Goal: Transaction & Acquisition: Book appointment/travel/reservation

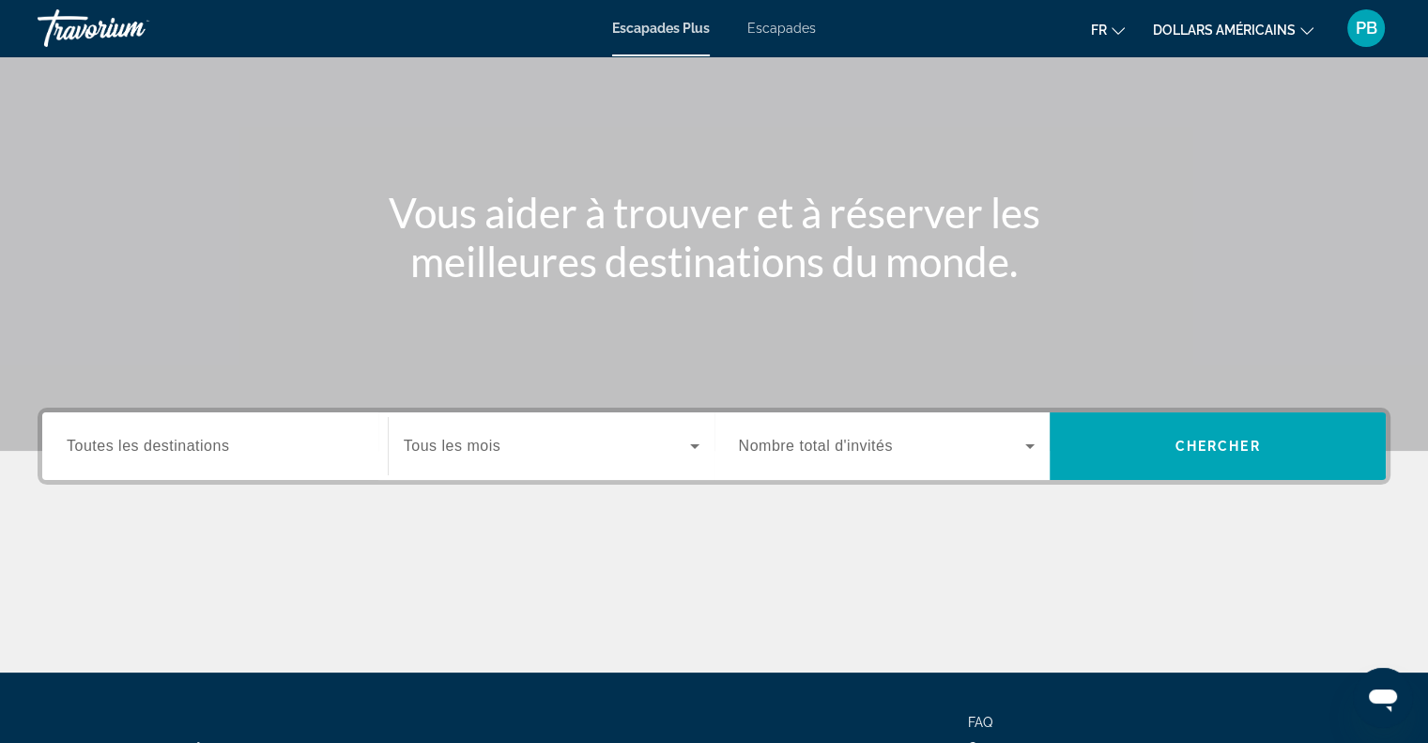
scroll to position [84, 0]
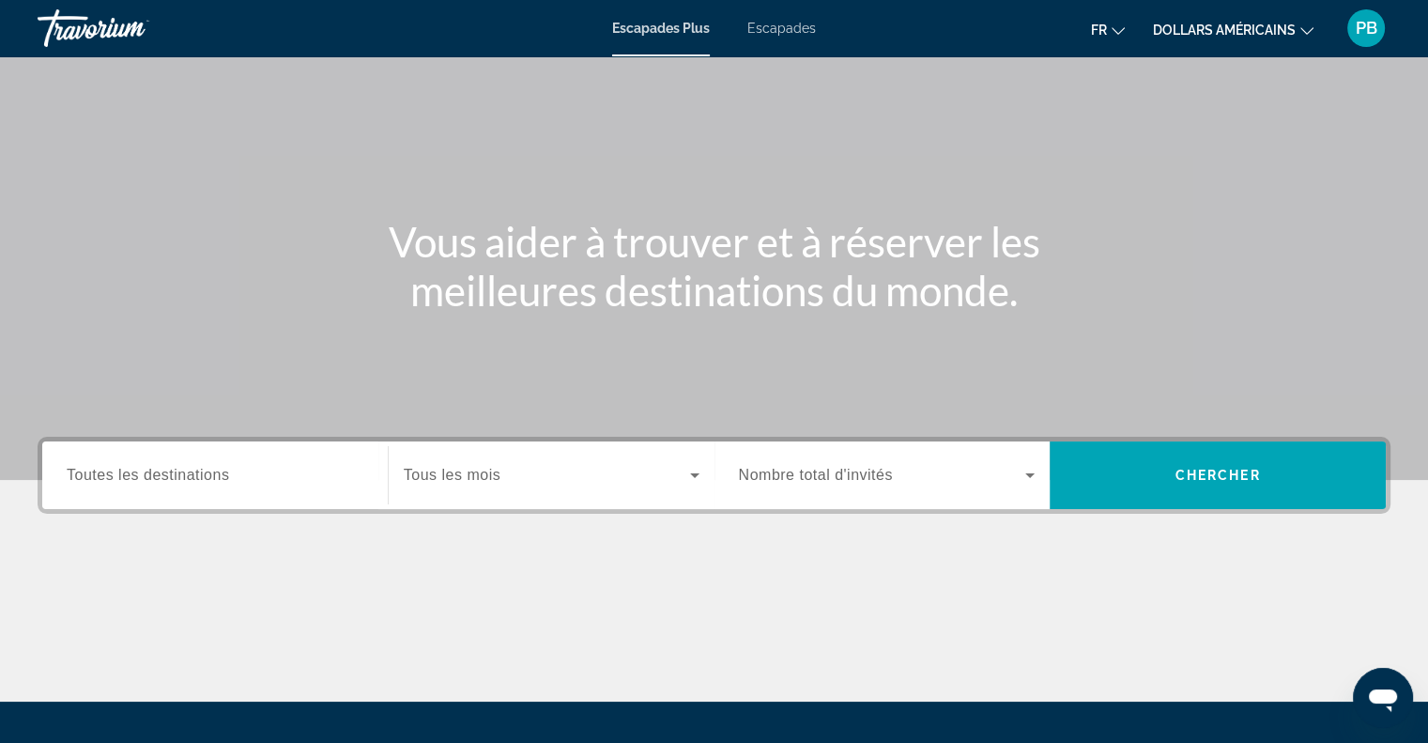
click at [696, 469] on icon "Widget de recherche" at bounding box center [695, 475] width 23 height 23
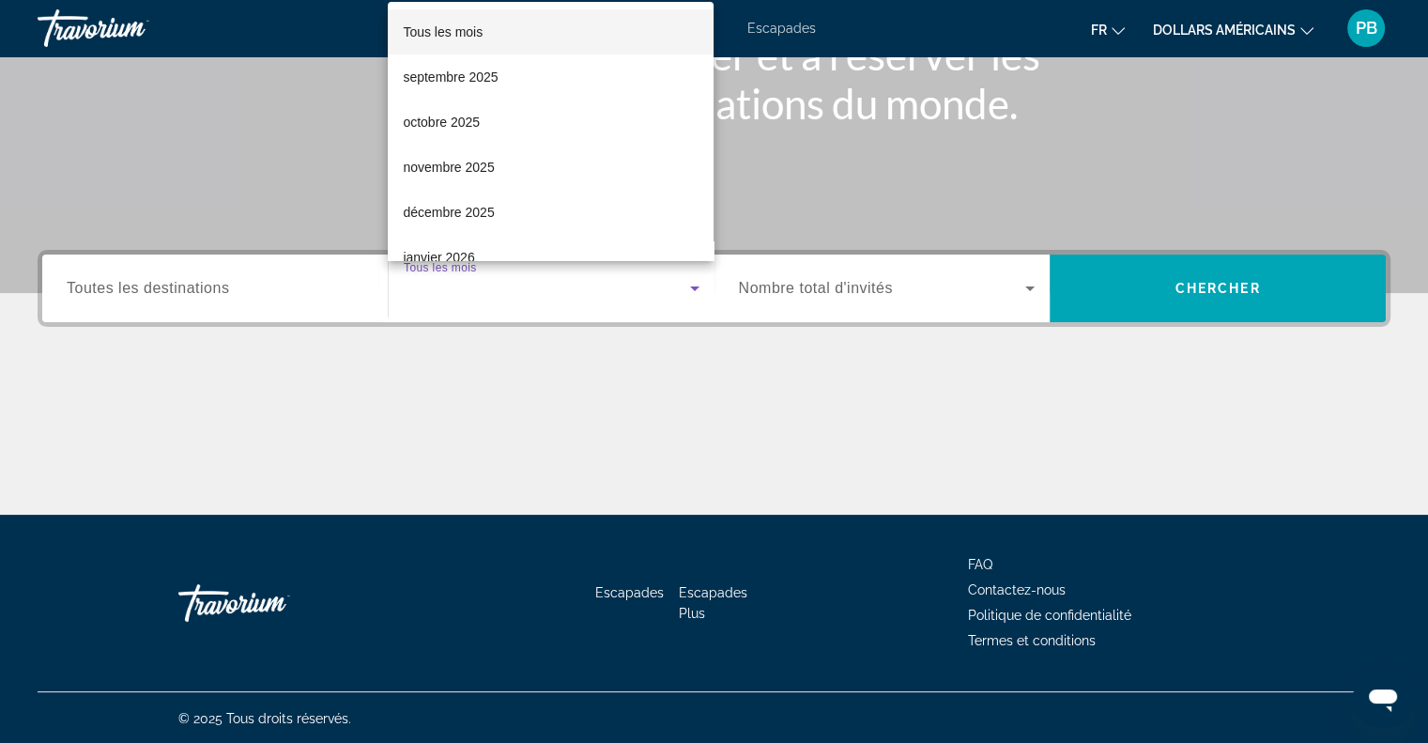
scroll to position [271, 0]
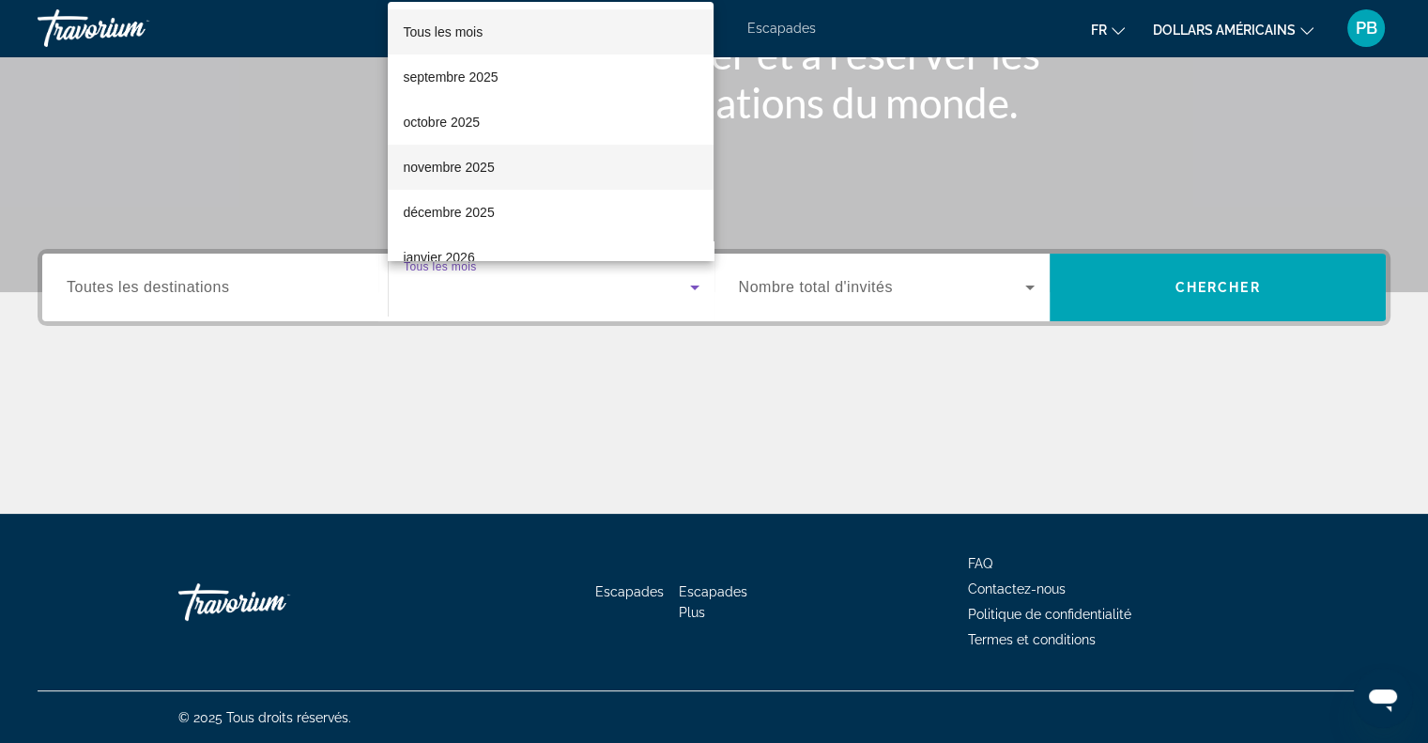
click at [483, 162] on font "novembre 2025" at bounding box center [448, 167] width 91 height 15
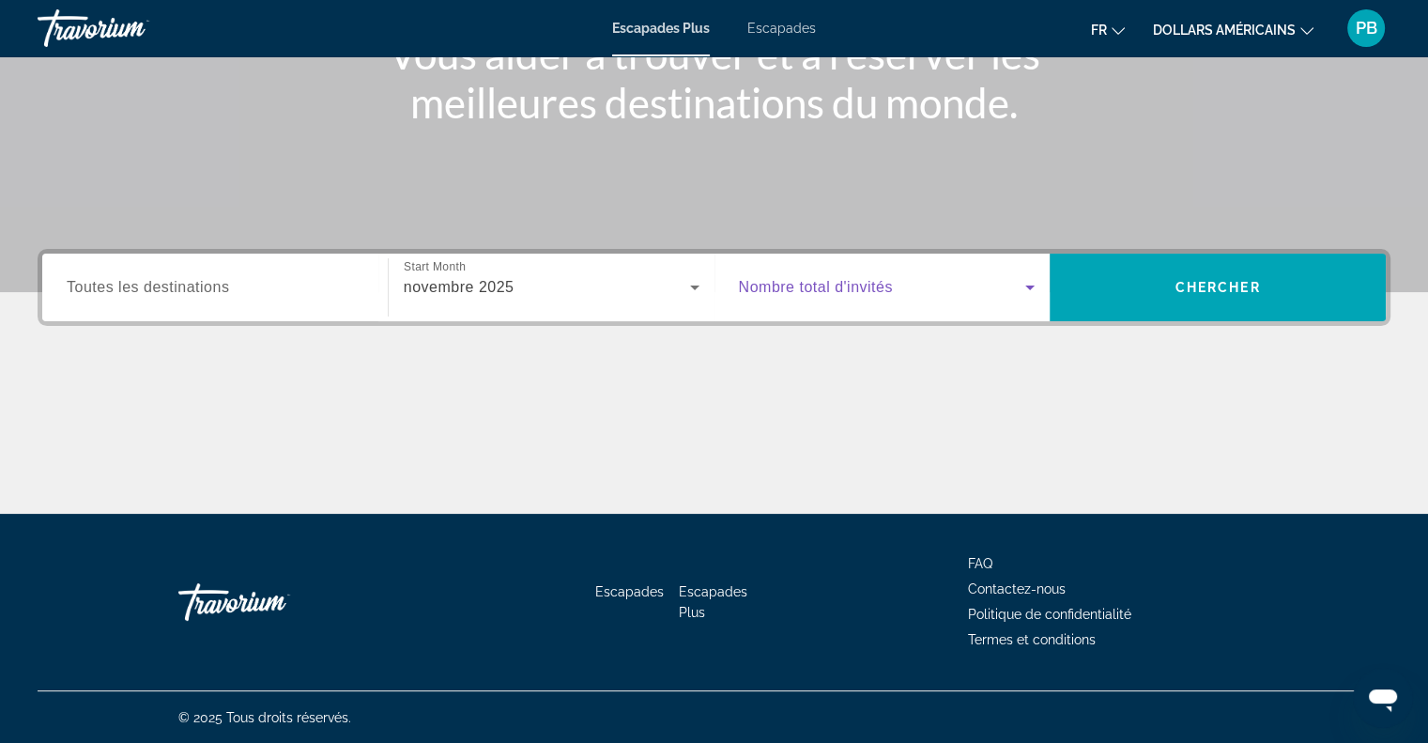
click at [1034, 285] on icon "Widget de recherche" at bounding box center [1029, 287] width 9 height 5
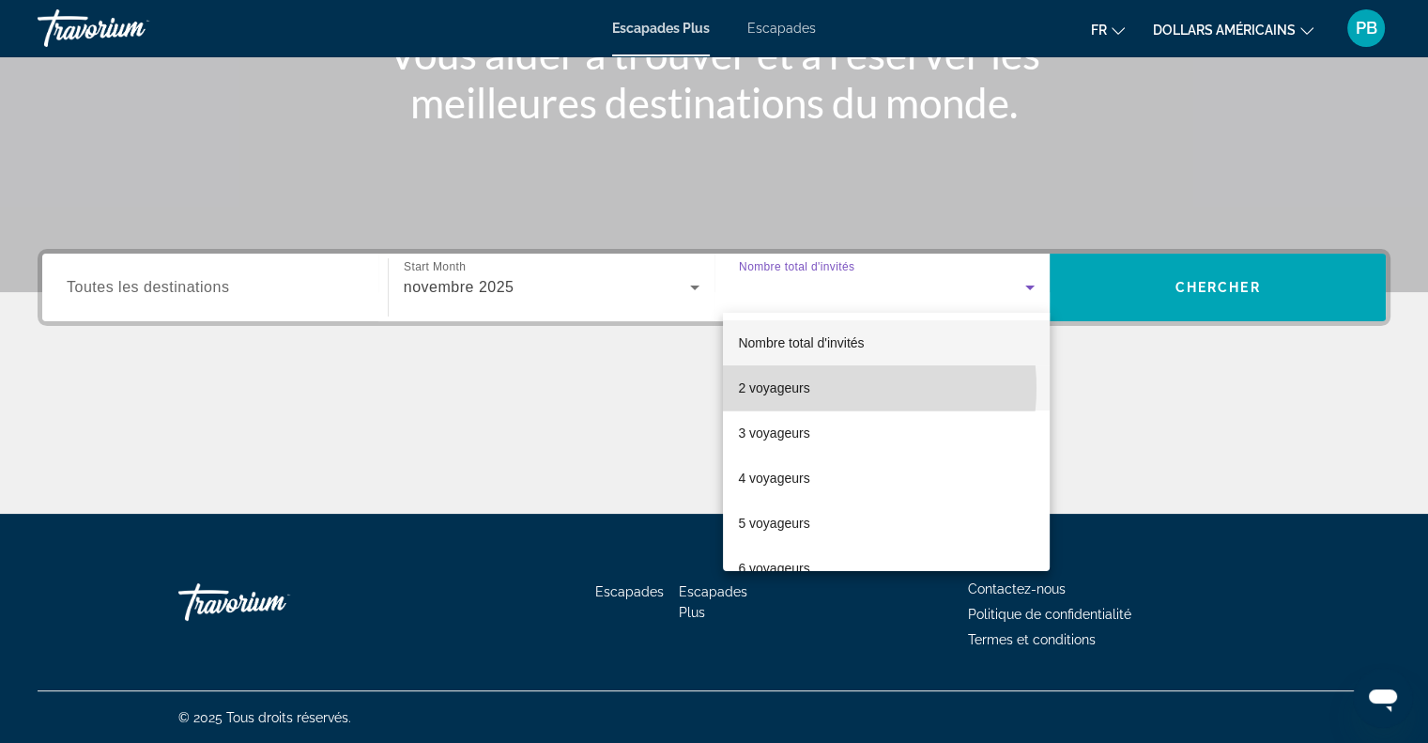
click at [822, 388] on mat-option "2 voyageurs" at bounding box center [886, 387] width 327 height 45
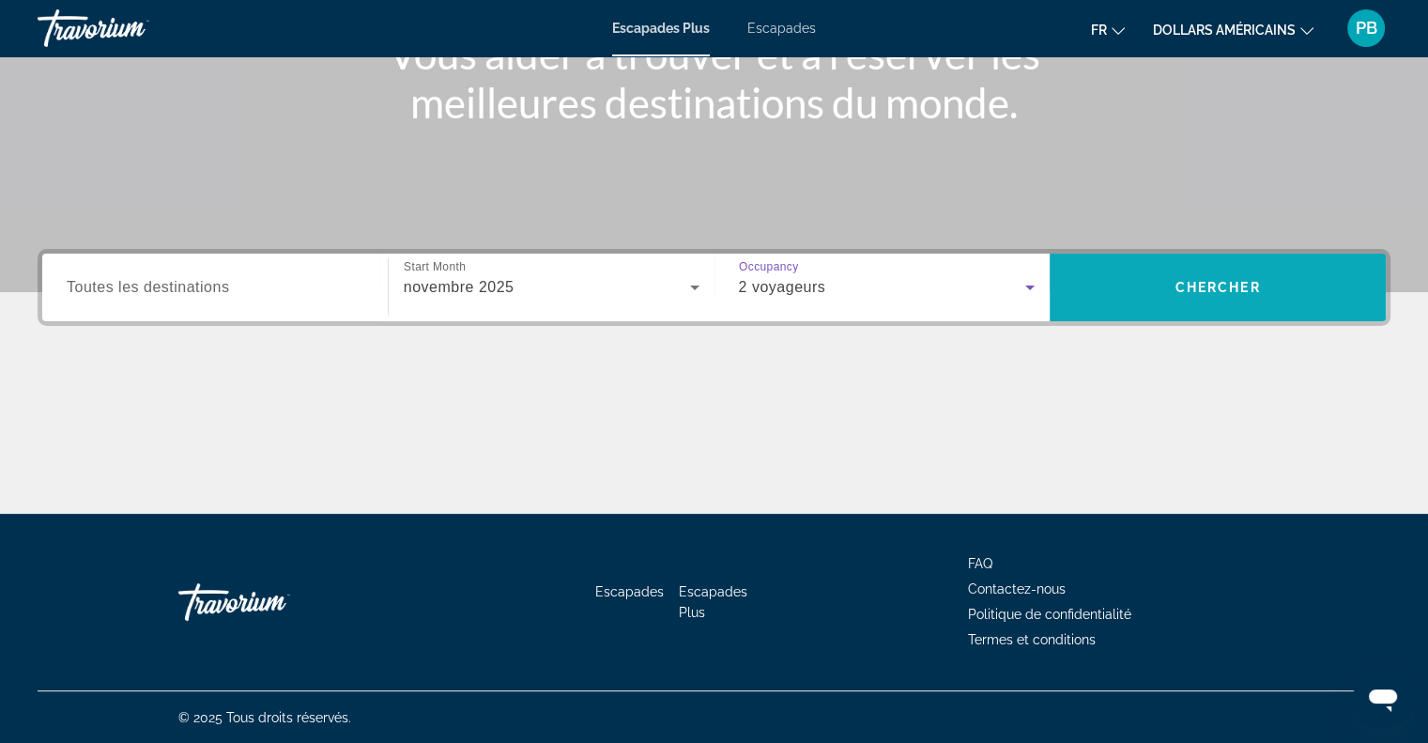
click at [1176, 269] on span "Widget de recherche" at bounding box center [1218, 287] width 336 height 45
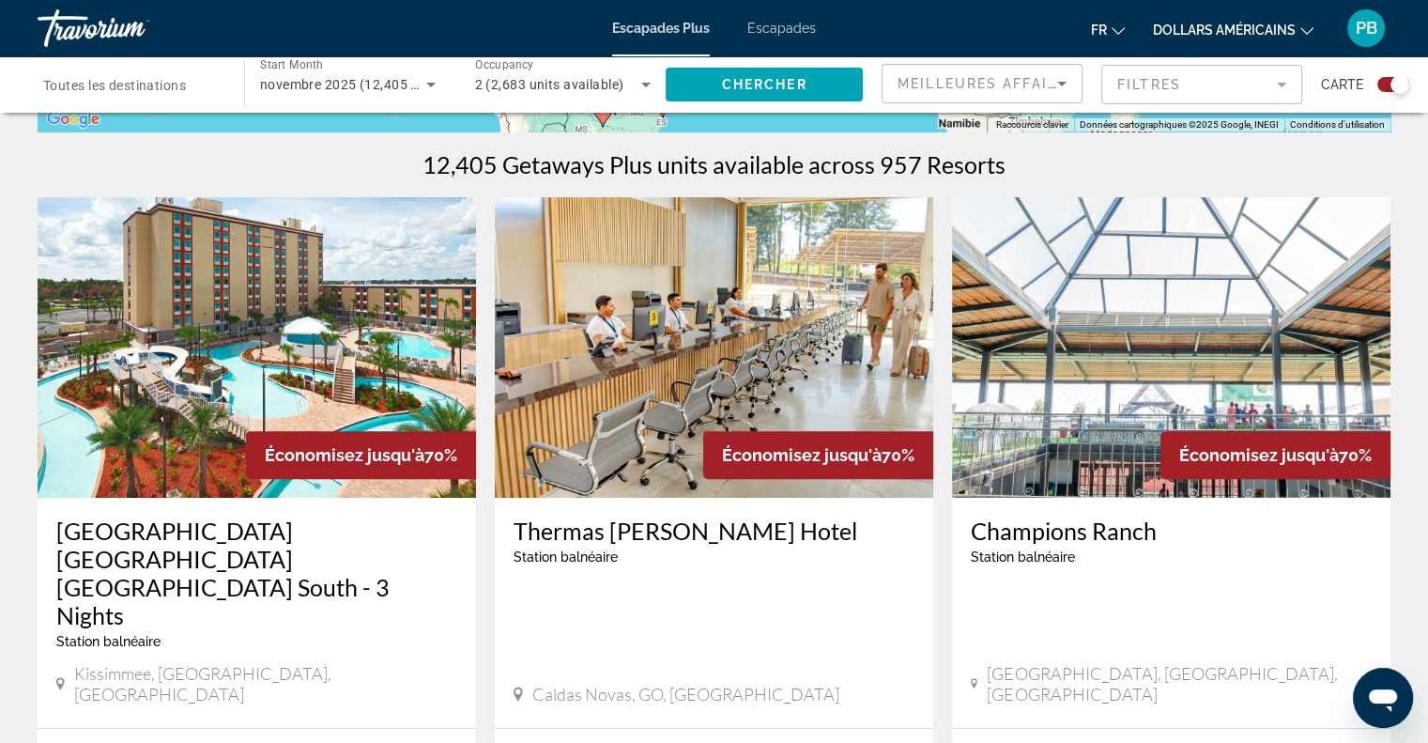
scroll to position [563, 0]
click at [1311, 30] on icon "Changer de devise" at bounding box center [1307, 31] width 13 height 8
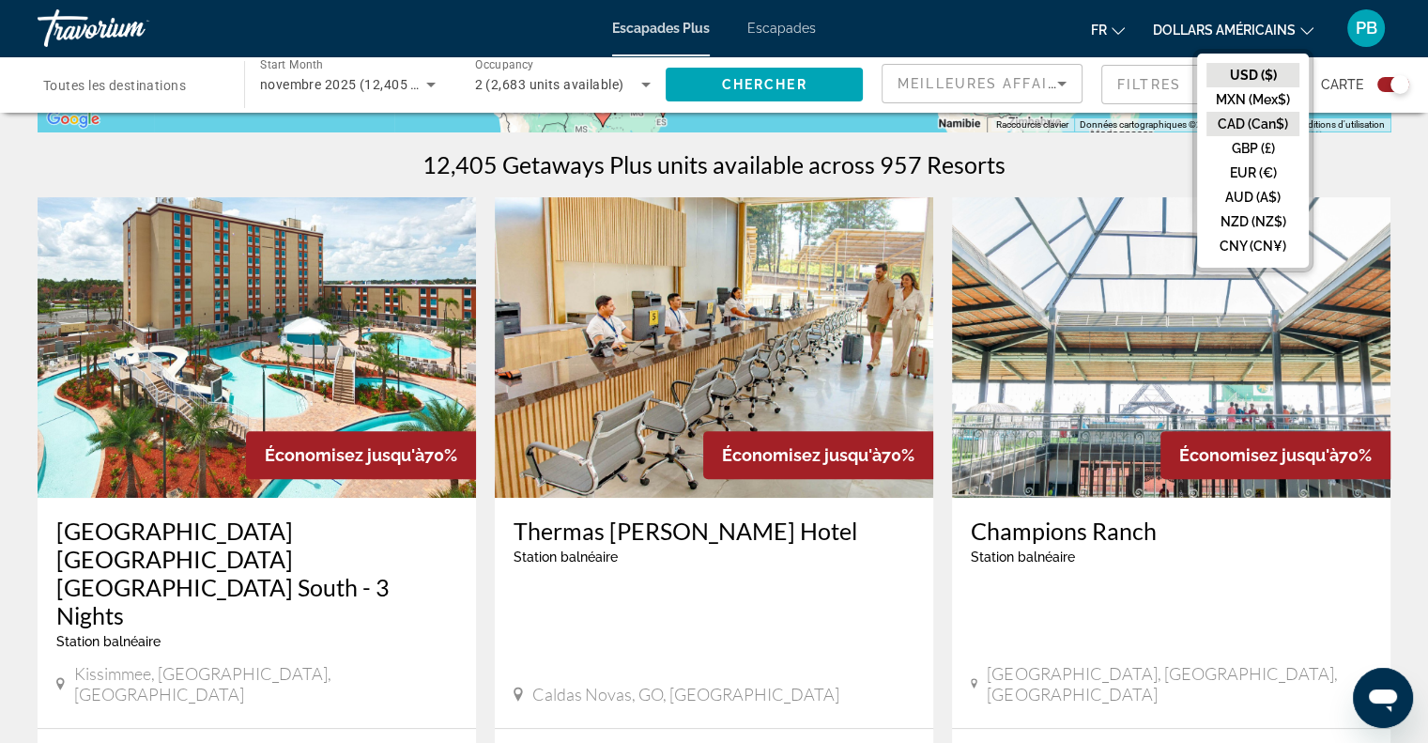
click at [1266, 124] on button "CAD (Can$)" at bounding box center [1253, 124] width 93 height 24
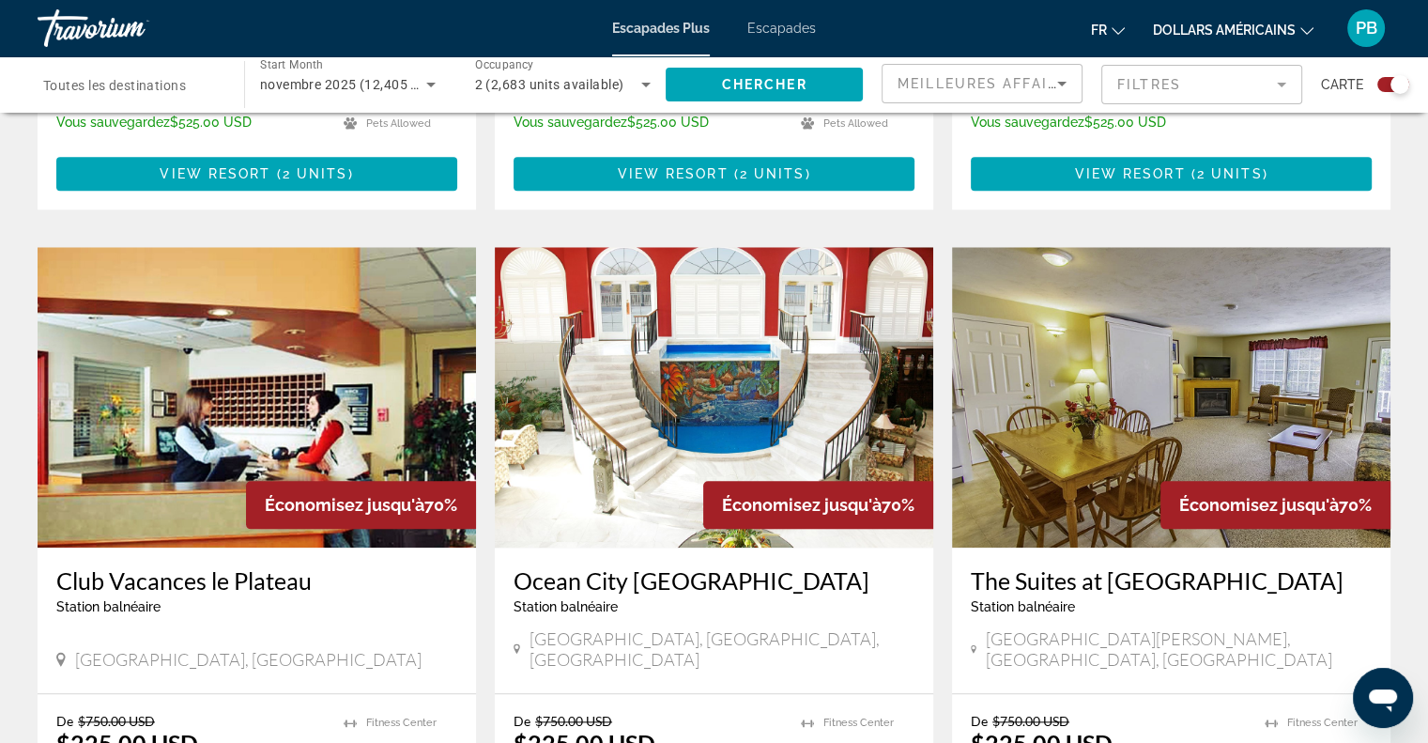
scroll to position [1972, 0]
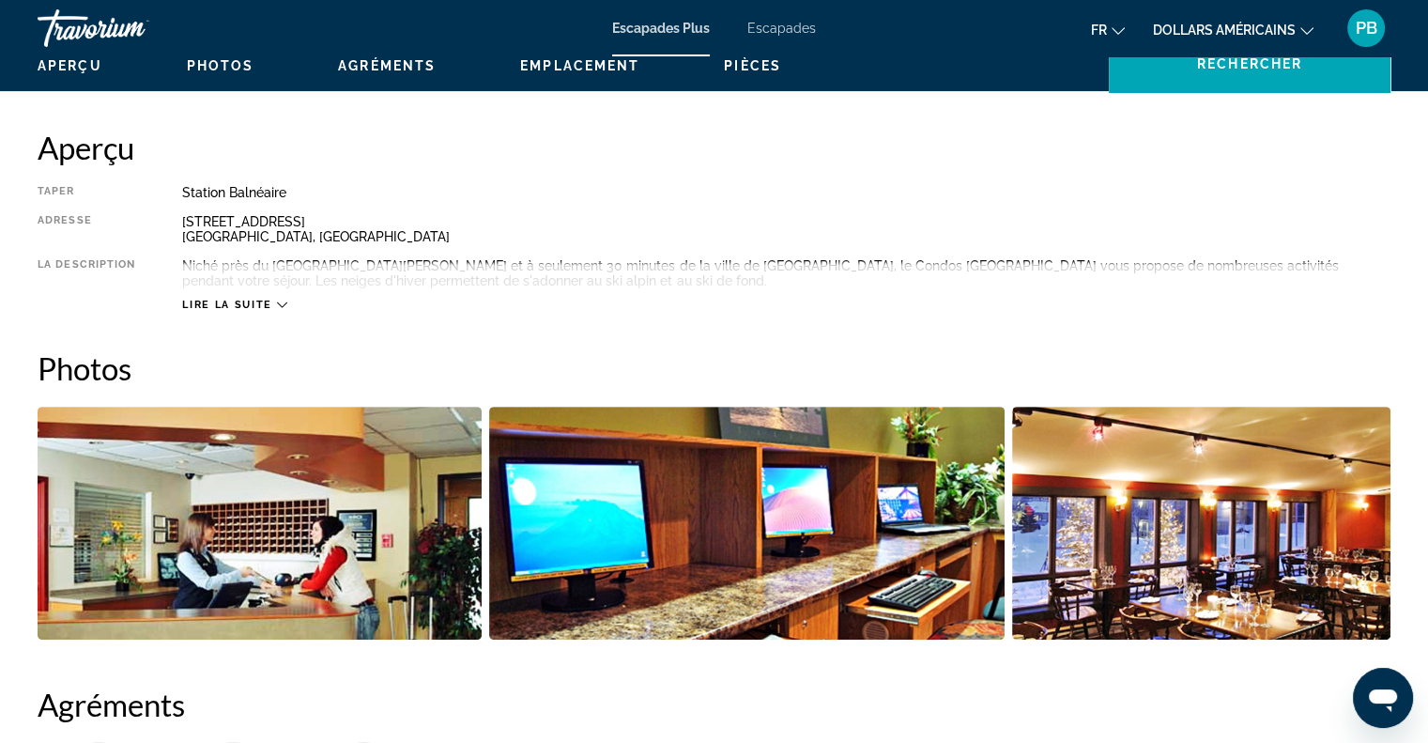
scroll to position [469, 0]
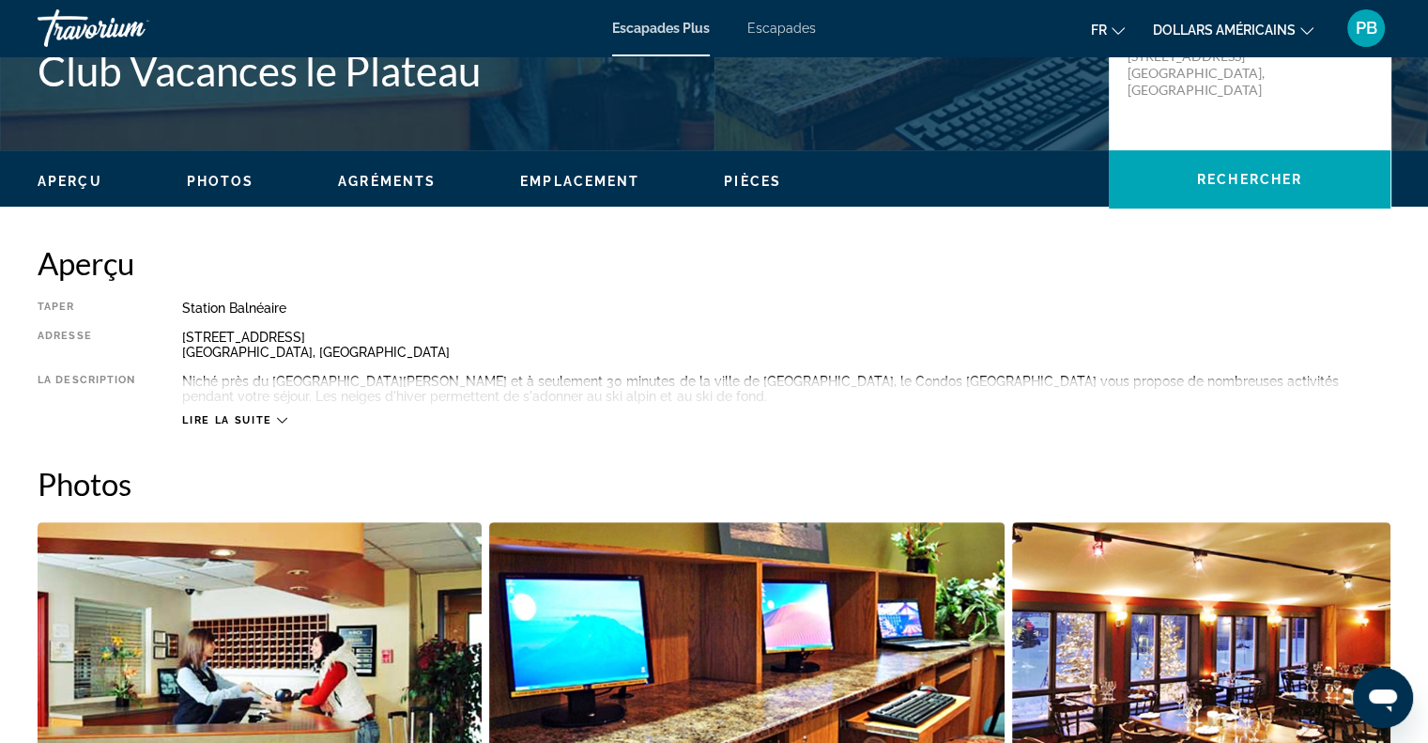
click at [278, 417] on icon "Contenu principal" at bounding box center [282, 420] width 10 height 10
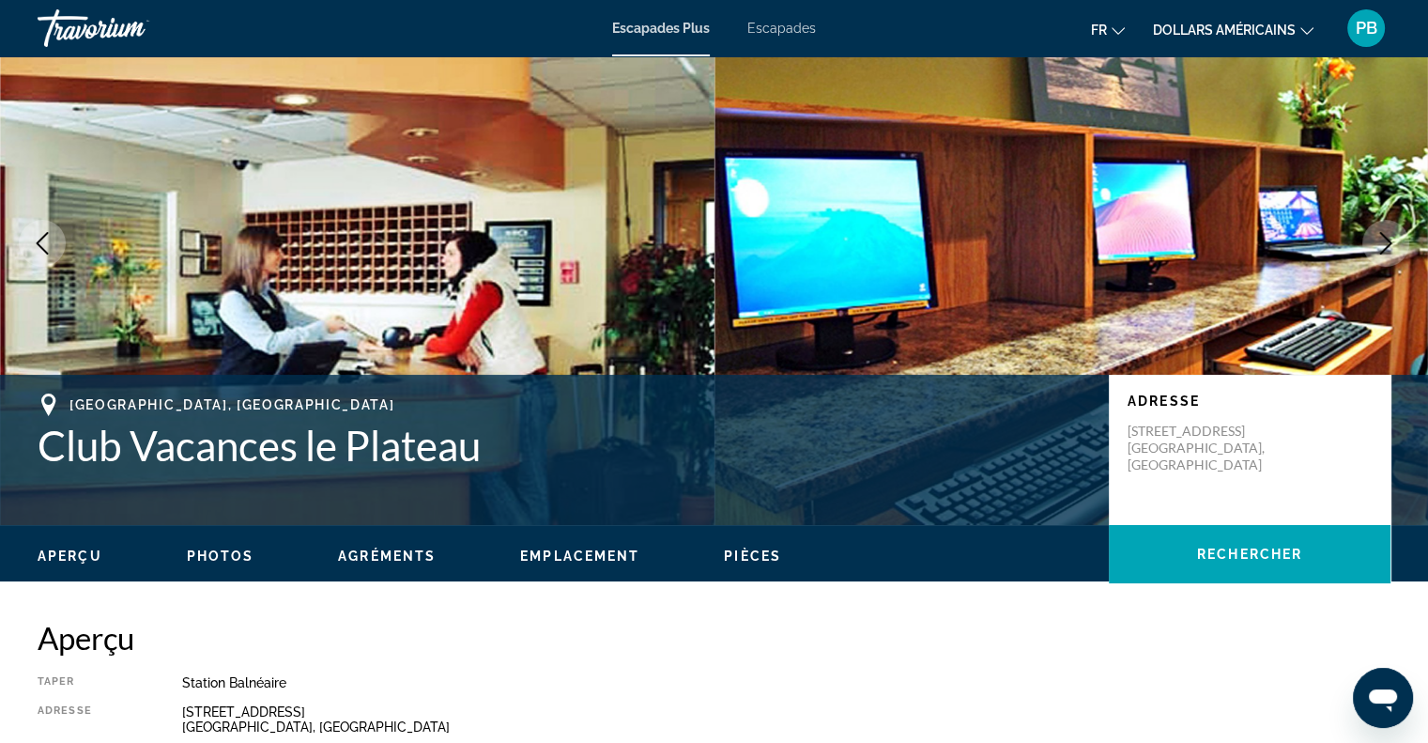
scroll to position [188, 0]
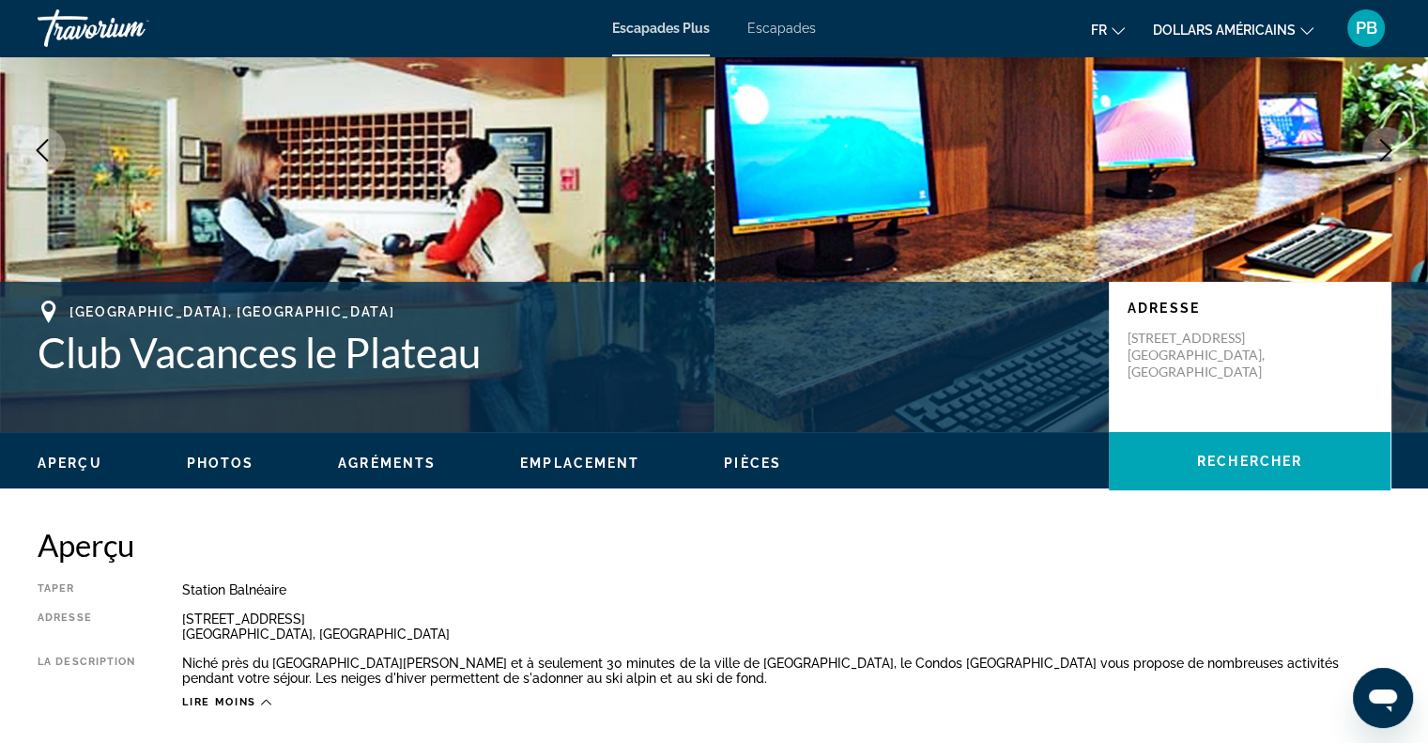
click at [211, 459] on span "Photos" at bounding box center [221, 462] width 68 height 15
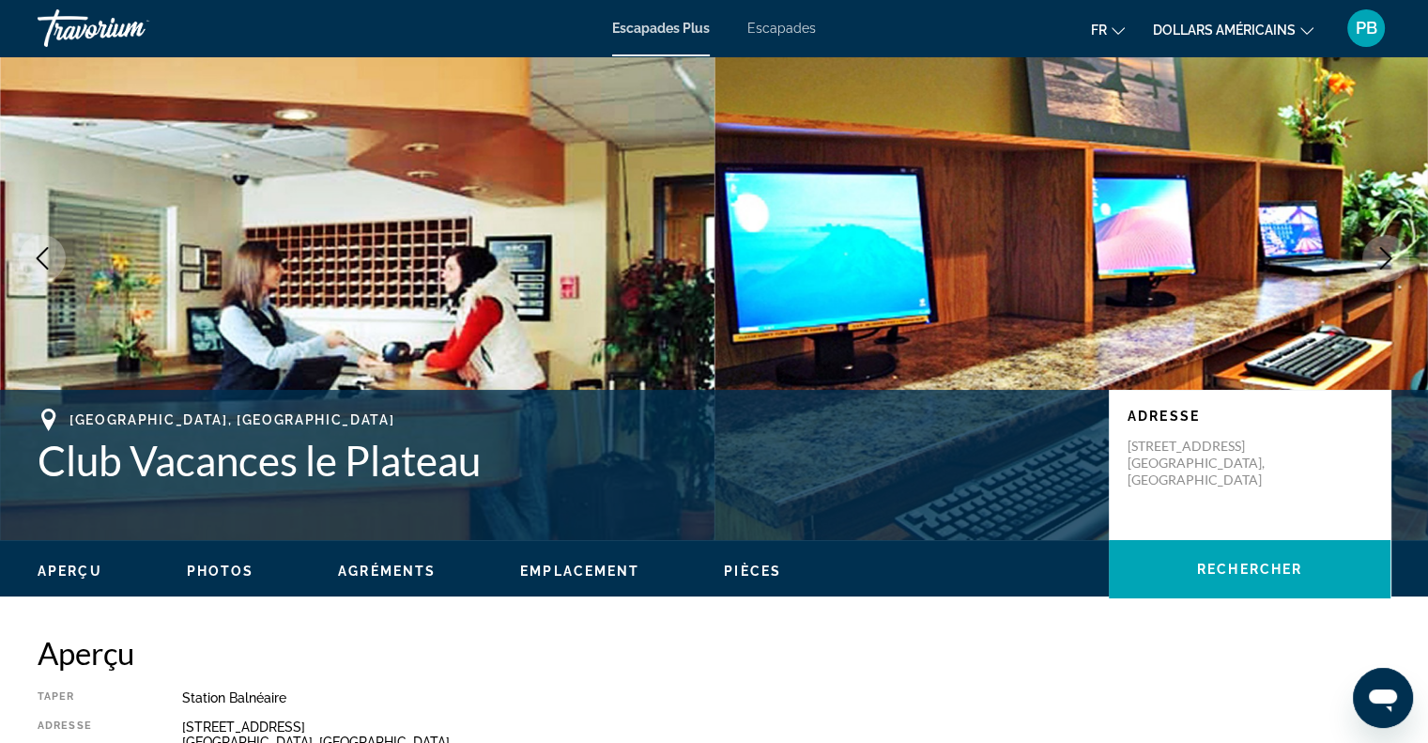
scroll to position [70, 0]
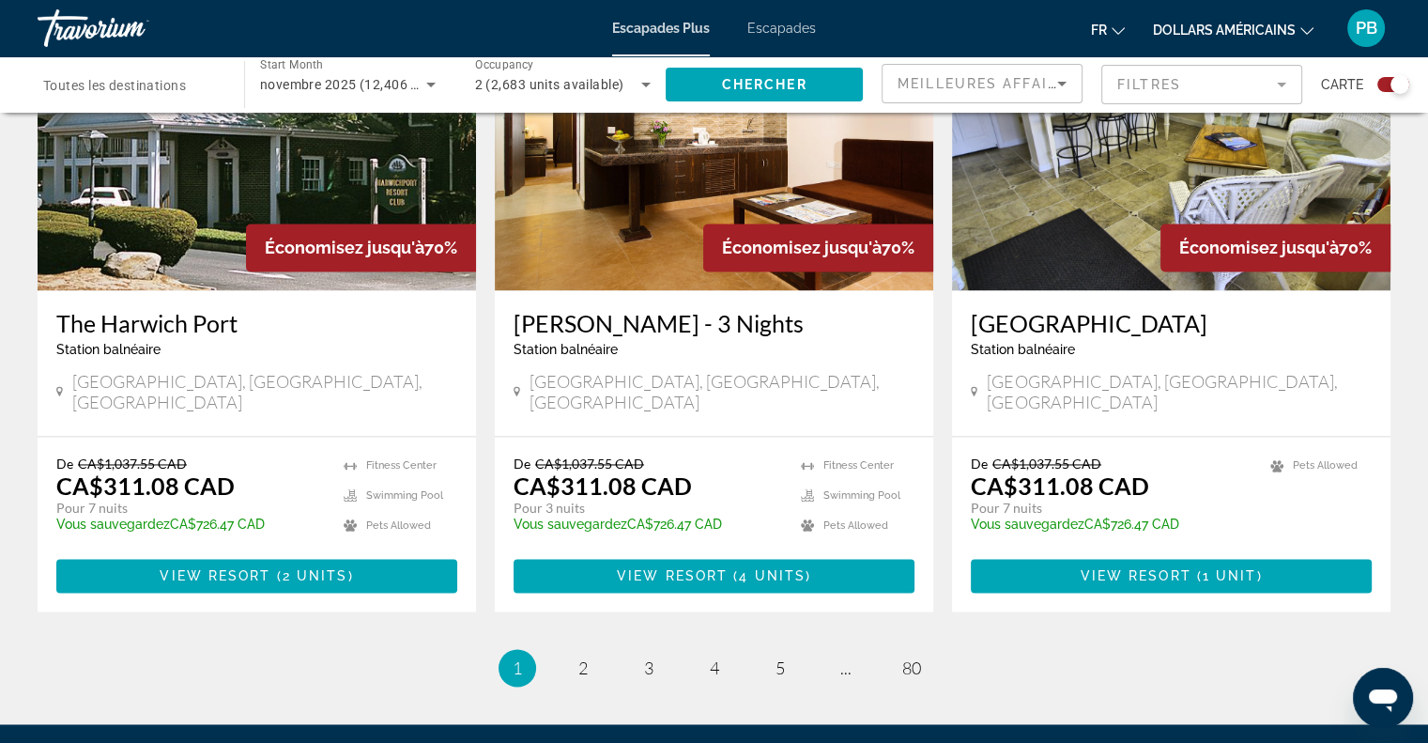
scroll to position [2903, 0]
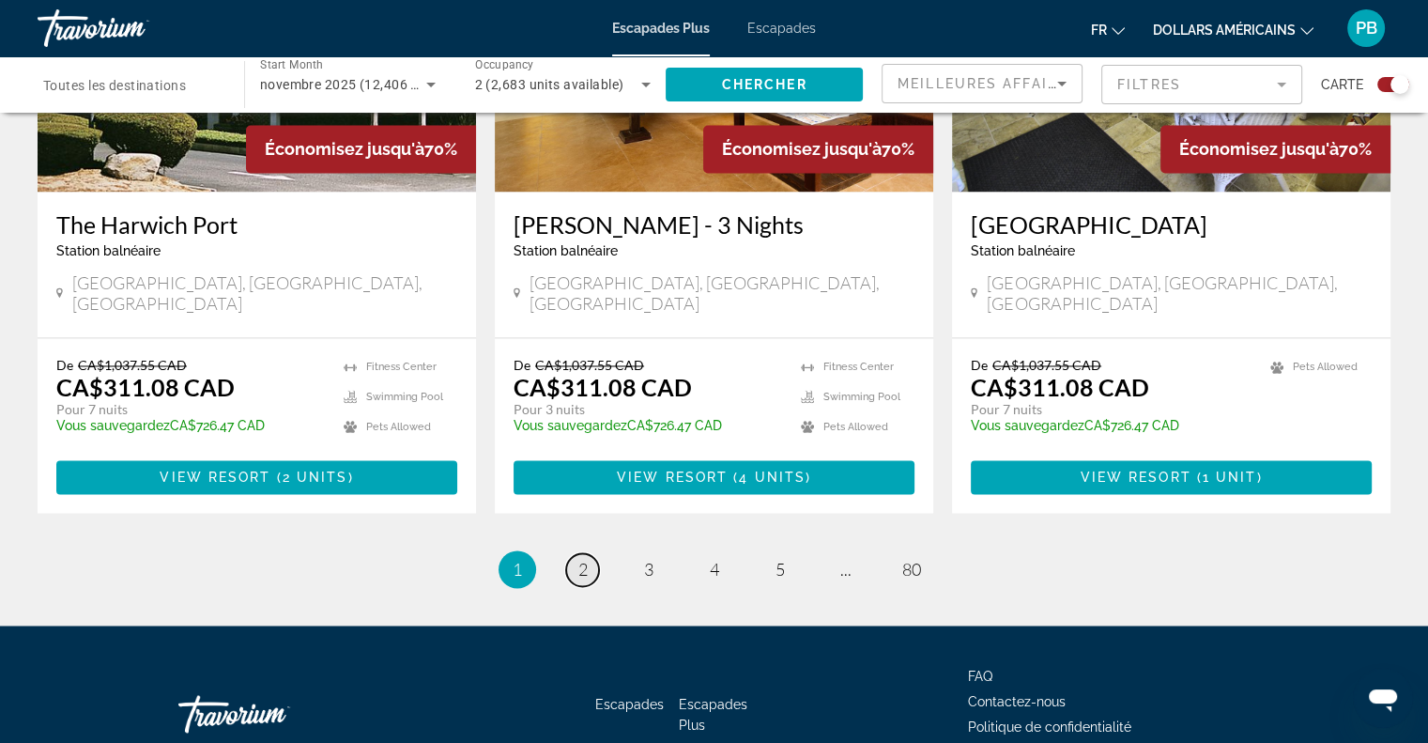
click at [584, 559] on span "2" at bounding box center [582, 569] width 9 height 21
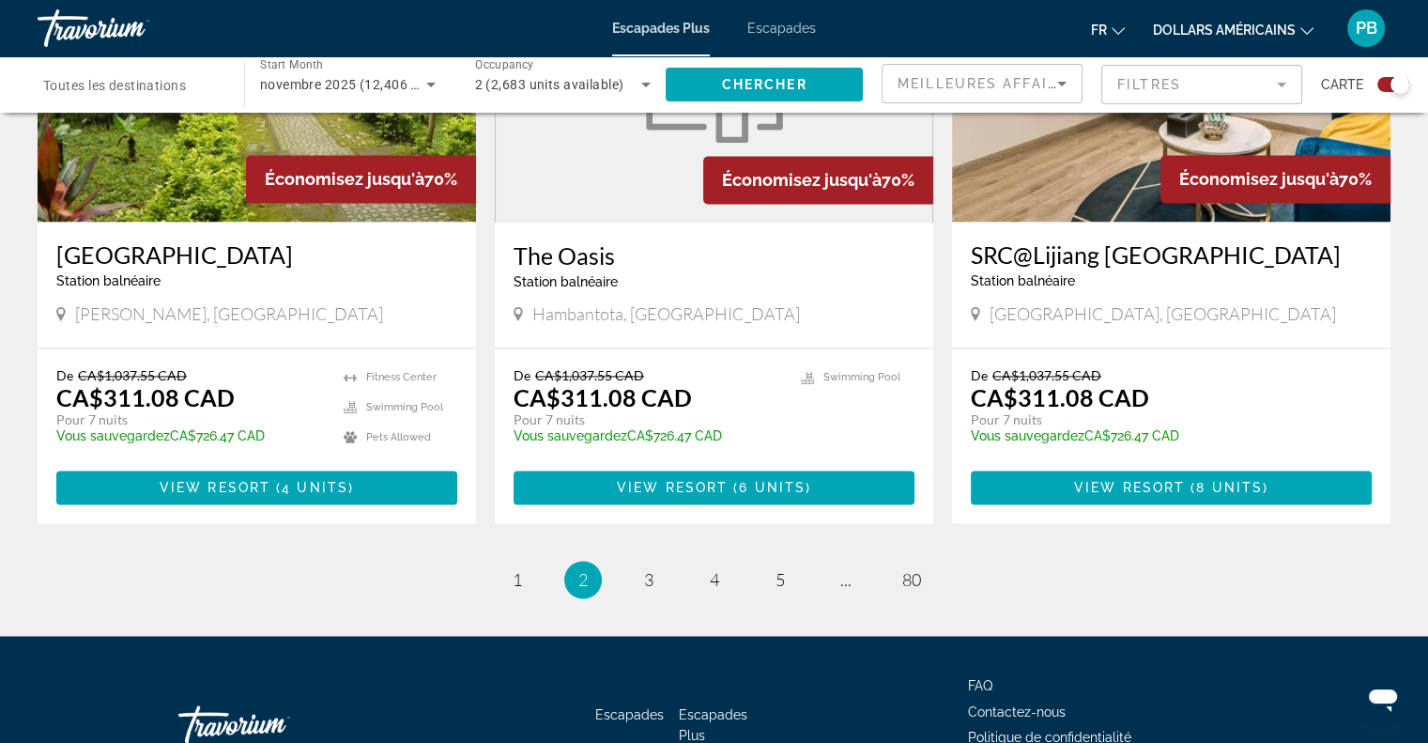
scroll to position [2877, 0]
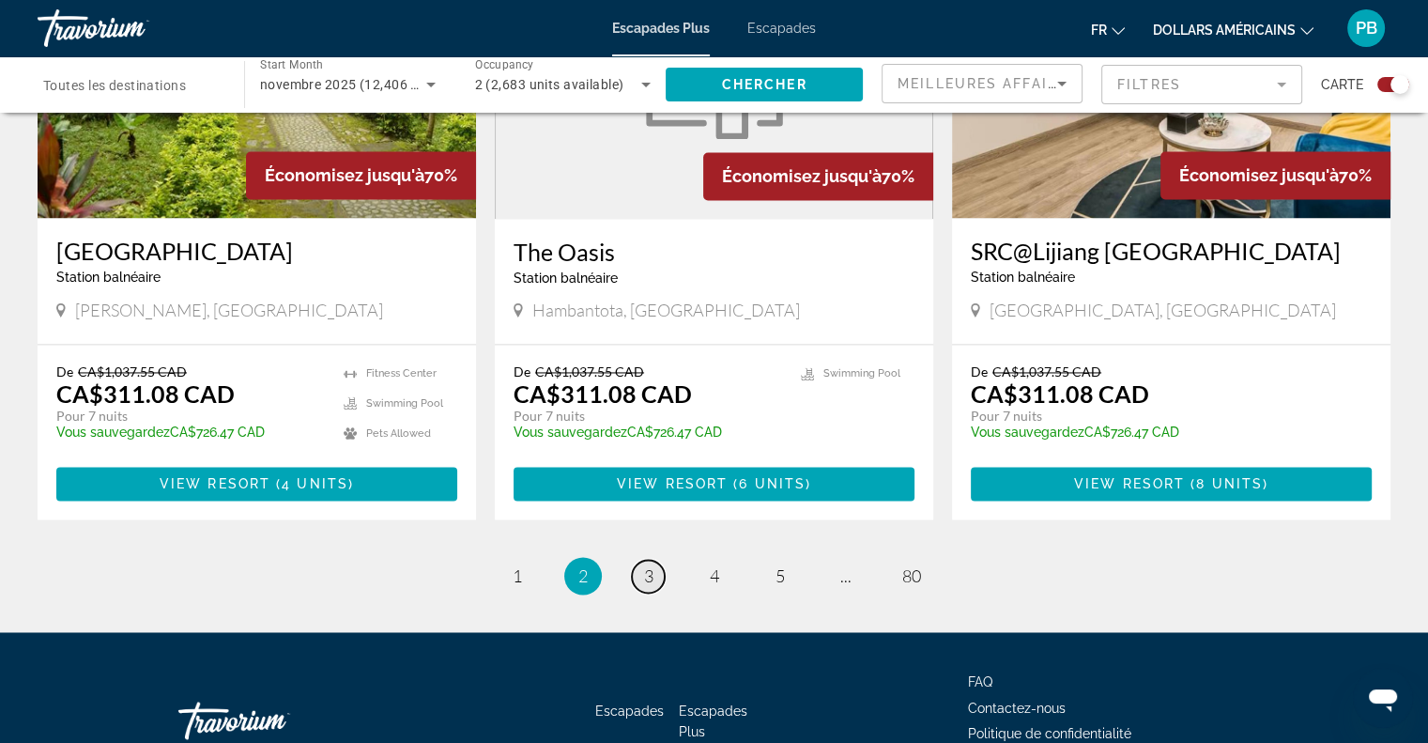
click at [646, 565] on span "3" at bounding box center [648, 575] width 9 height 21
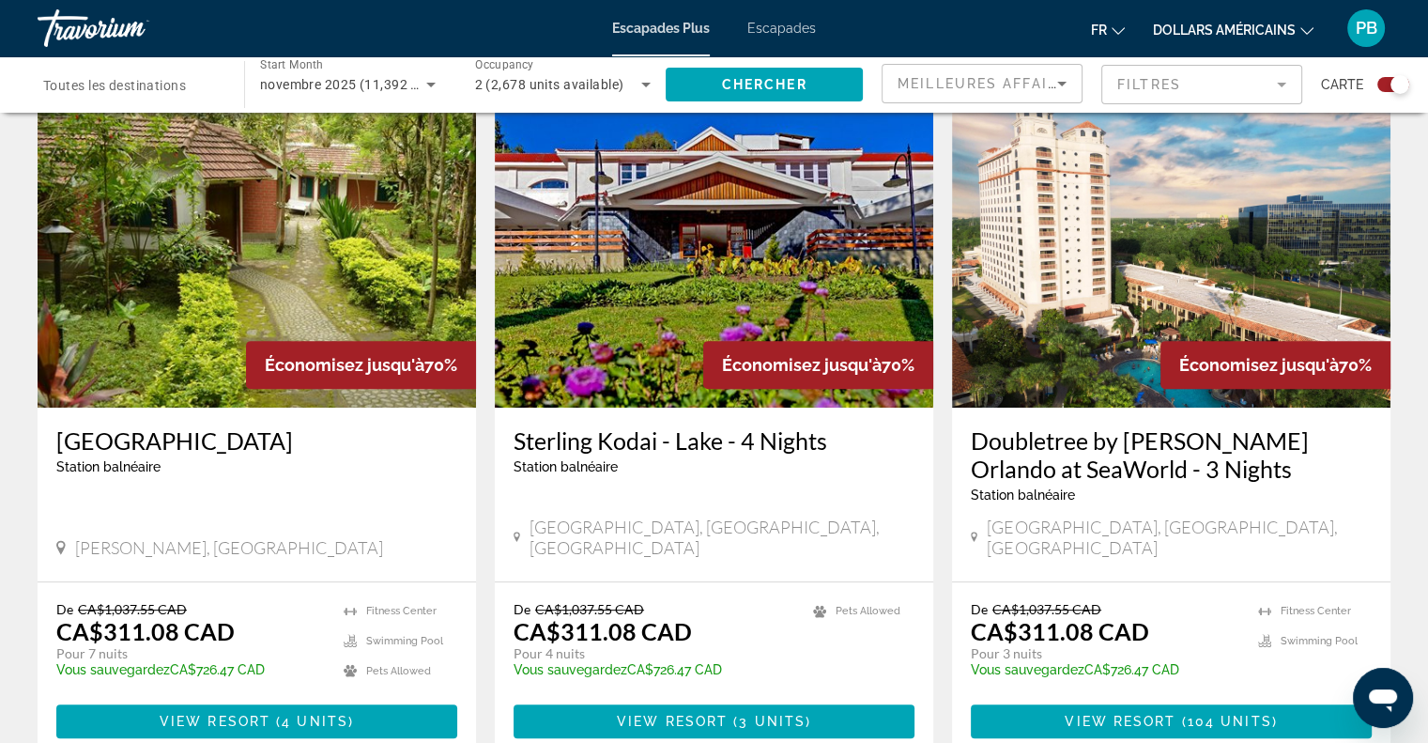
scroll to position [657, 0]
